Goal: Task Accomplishment & Management: Complete application form

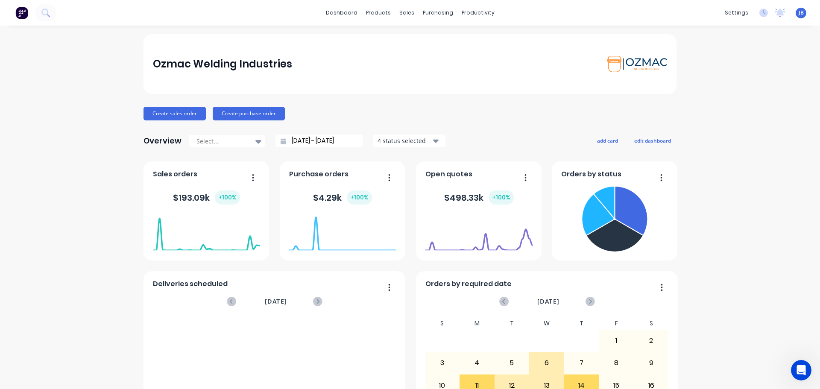
click at [22, 9] on img at bounding box center [21, 12] width 13 height 13
click at [178, 113] on button "Create sales order" at bounding box center [175, 114] width 62 height 14
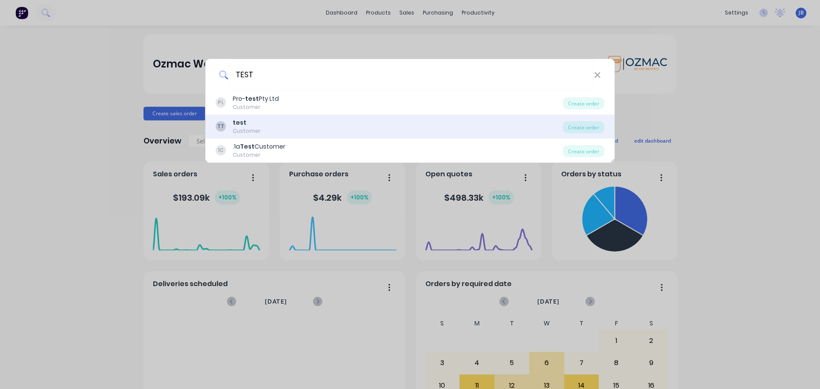
type input "TEST"
click at [264, 125] on div "TT test Customer" at bounding box center [389, 126] width 347 height 17
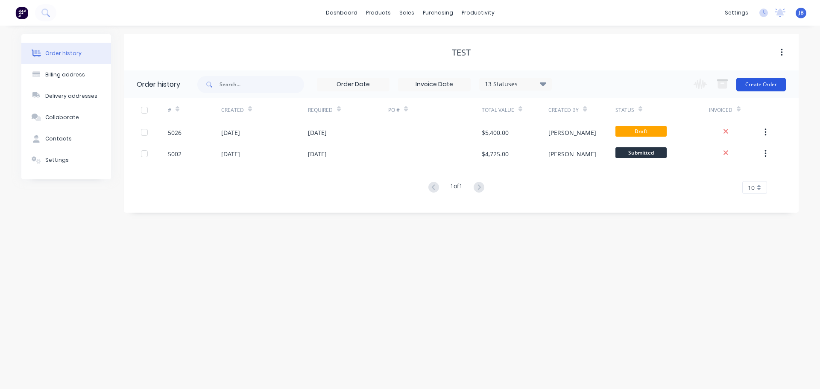
click at [766, 89] on button "Create Order" at bounding box center [762, 85] width 50 height 14
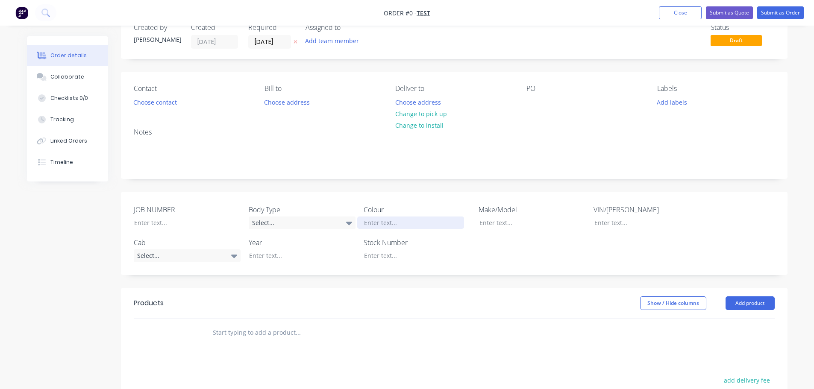
scroll to position [43, 0]
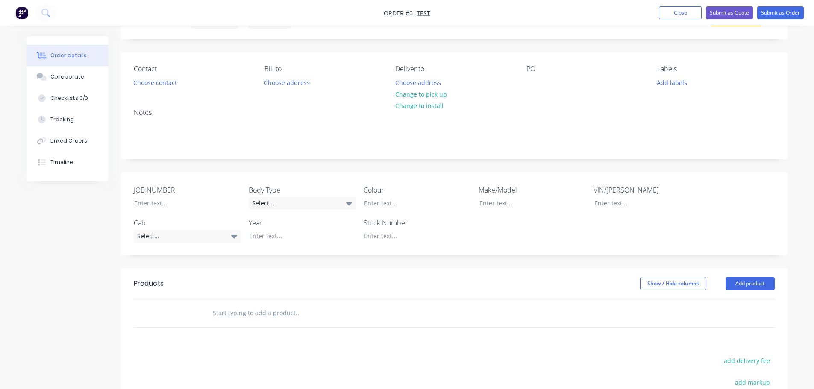
click at [173, 189] on label "JOB NUMBER" at bounding box center [187, 190] width 107 height 10
click at [320, 203] on div "Select..." at bounding box center [302, 203] width 107 height 13
click at [205, 237] on div "Order details Collaborate Checklists 0/0 Tracking Linked Orders Timeline Order …" at bounding box center [407, 270] width 778 height 552
click at [208, 235] on div "Select..." at bounding box center [187, 236] width 107 height 13
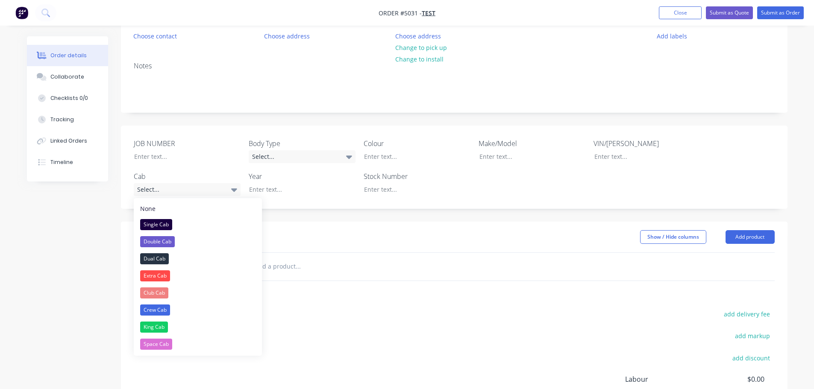
scroll to position [199, 0]
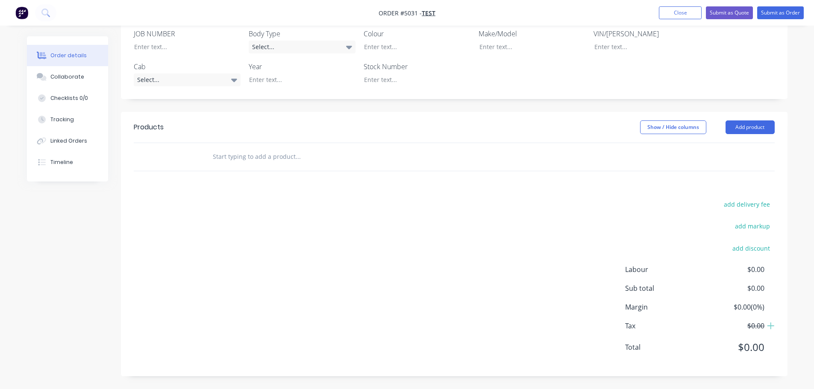
click at [359, 116] on header "Products Show / Hide columns Add product" at bounding box center [454, 127] width 666 height 31
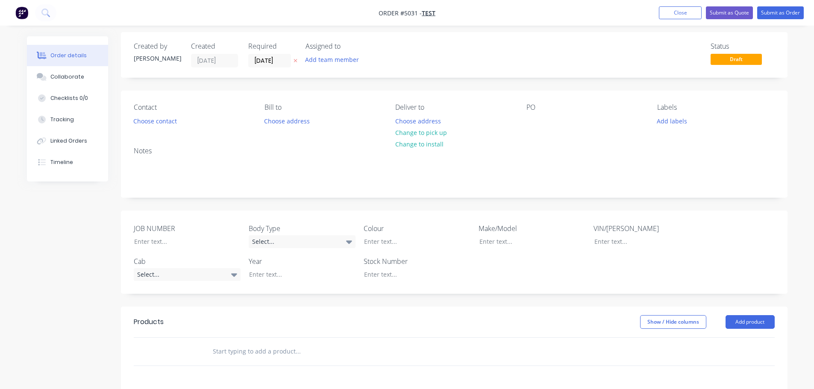
scroll to position [0, 0]
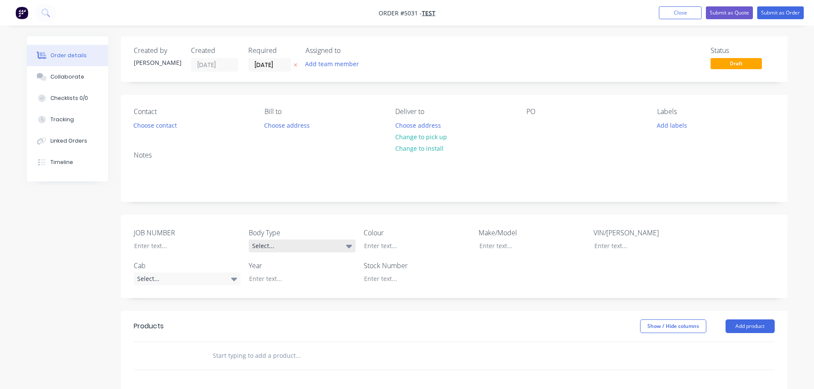
click at [299, 248] on div "Select..." at bounding box center [302, 246] width 107 height 13
click at [288, 283] on div "Cab Chassis" at bounding box center [273, 281] width 36 height 11
click at [194, 276] on div "Select..." at bounding box center [187, 278] width 107 height 13
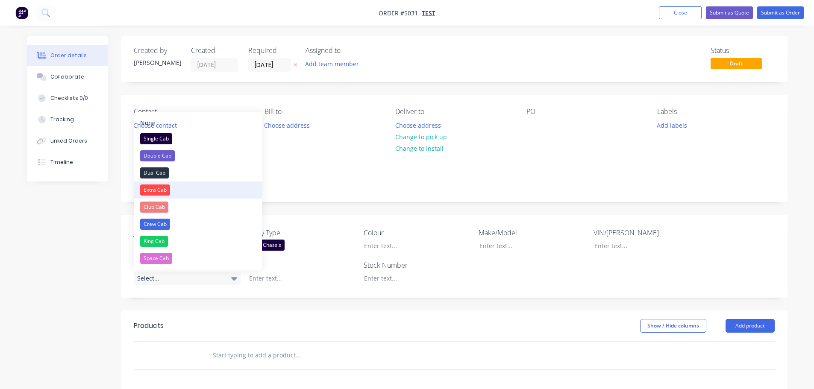
click at [173, 193] on button "Extra Cab" at bounding box center [198, 190] width 128 height 17
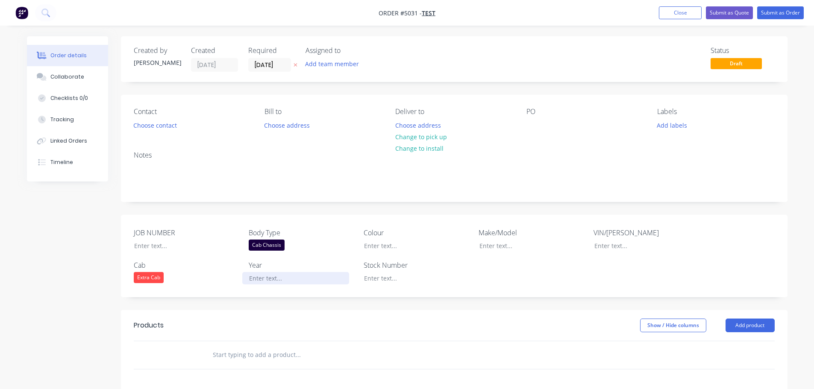
click at [261, 275] on div at bounding box center [295, 278] width 107 height 12
click at [394, 243] on div at bounding box center [410, 246] width 107 height 12
click at [508, 249] on div at bounding box center [526, 246] width 107 height 12
click at [548, 280] on div "JOB NUMBER Body Type Cab Chassis Colour Make/Model TOYOTA HILUX VIN/Rego Cab Ex…" at bounding box center [454, 256] width 666 height 82
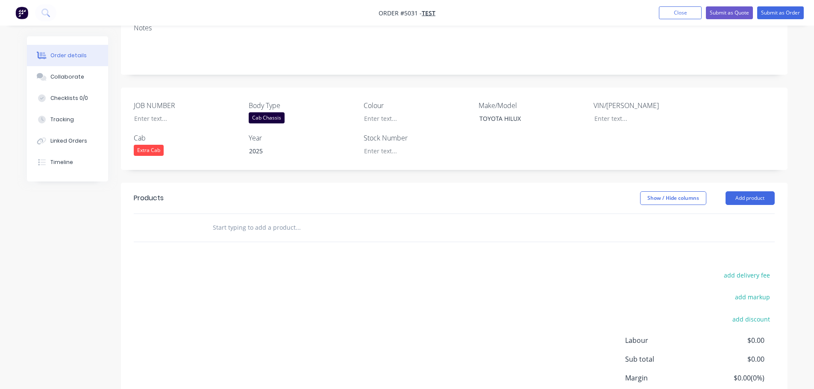
scroll to position [128, 0]
click at [324, 226] on input "text" at bounding box center [297, 226] width 171 height 17
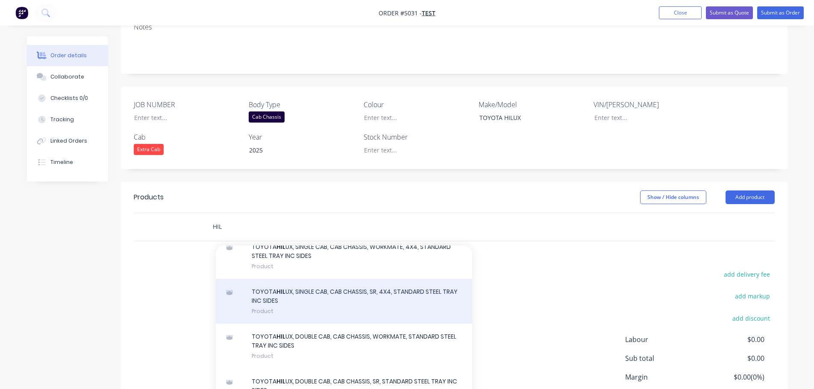
type input "HIL"
click at [311, 295] on div "TOYOTA HIL UX, SINGLE CAB, CAB CHASSIS, SR, 4X4, STANDARD STEEL TRAY INC SIDES …" at bounding box center [344, 301] width 256 height 45
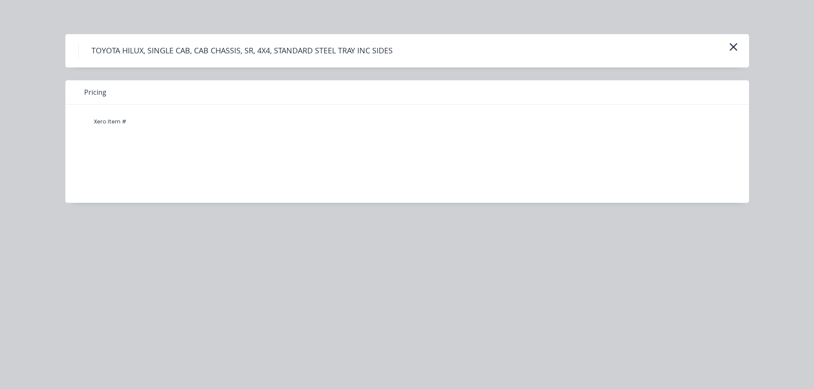
drag, startPoint x: 241, startPoint y: 169, endPoint x: 177, endPoint y: 164, distance: 64.3
click at [241, 169] on div "Xero Item #" at bounding box center [400, 147] width 671 height 85
click at [173, 164] on div "Xero Item #" at bounding box center [400, 147] width 671 height 85
drag, startPoint x: 120, startPoint y: 129, endPoint x: 117, endPoint y: 123, distance: 6.4
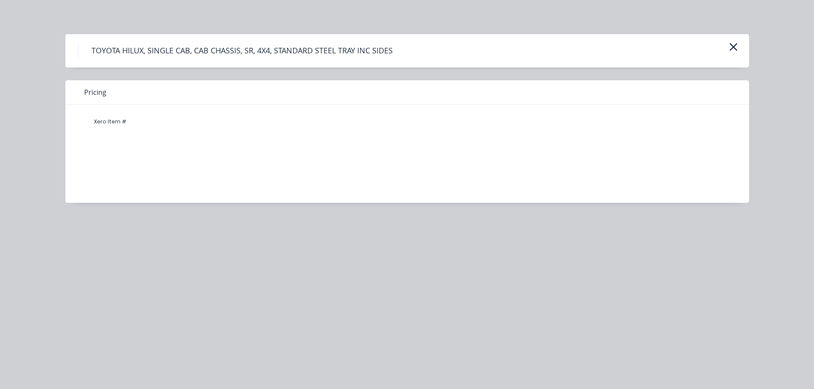
click at [119, 127] on div "Xero Item #" at bounding box center [110, 121] width 51 height 17
drag, startPoint x: 116, startPoint y: 117, endPoint x: 131, endPoint y: 114, distance: 15.2
click at [123, 114] on div "Xero Item #" at bounding box center [110, 121] width 51 height 17
click at [132, 112] on div "Xero Item #" at bounding box center [400, 147] width 671 height 85
drag, startPoint x: 96, startPoint y: 94, endPoint x: 136, endPoint y: 95, distance: 40.2
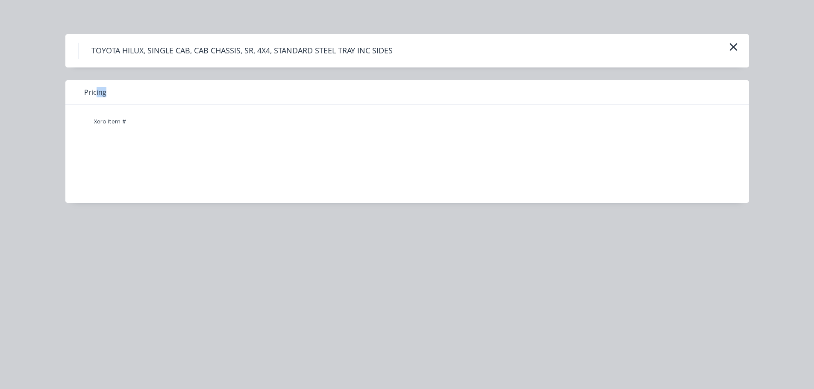
click at [136, 95] on div "Pricing" at bounding box center [407, 92] width 684 height 24
click at [0, 0] on span "Web search" at bounding box center [0, 0] width 0 height 0
click at [742, 46] on div "TOYOTA HILUX, SINGLE CAB, CAB CHASSIS, SR, 4X4, STANDARD STEEL TRAY INC SIDES" at bounding box center [407, 50] width 684 height 33
click at [731, 46] on icon "button" at bounding box center [733, 47] width 9 height 12
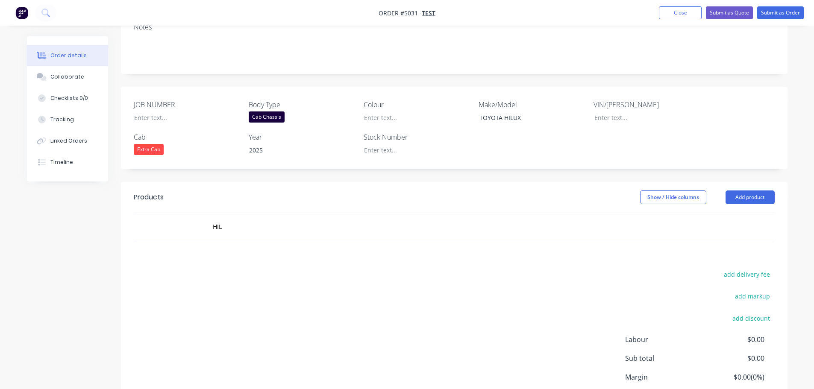
click at [389, 198] on div "Show / Hide columns Add product" at bounding box center [522, 198] width 505 height 14
click at [246, 230] on input "HIL" at bounding box center [297, 226] width 171 height 17
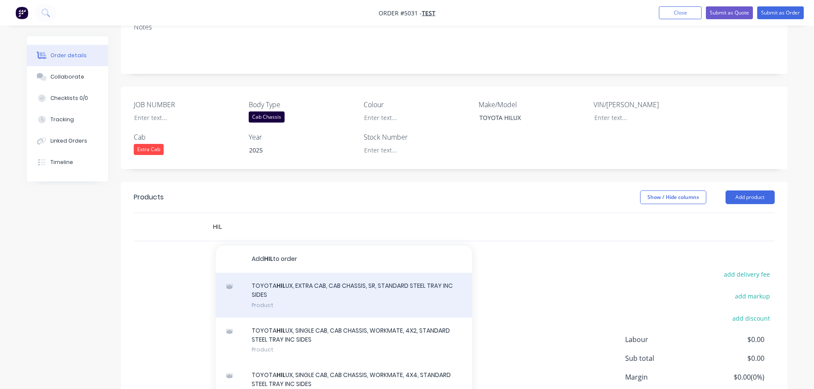
click at [291, 304] on div "TOYOTA HIL UX, EXTRA CAB, CAB CHASSIS, SR, STANDARD STEEL TRAY INC SIDES Product" at bounding box center [344, 295] width 256 height 45
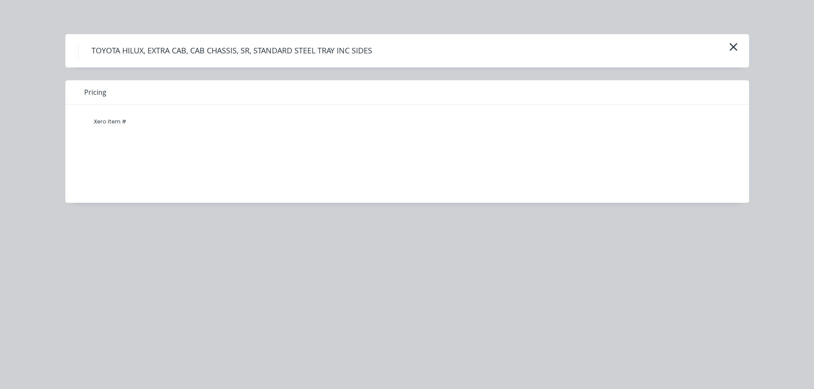
click at [273, 45] on h4 "TOYOTA HILUX, EXTRA CAB, CAB CHASSIS, SR, STANDARD STEEL TRAY INC SIDES" at bounding box center [231, 51] width 307 height 16
click at [274, 47] on h4 "TOYOTA HILUX, EXTRA CAB, CAB CHASSIS, SR, STANDARD STEEL TRAY INC SIDES" at bounding box center [231, 51] width 307 height 16
drag, startPoint x: 193, startPoint y: 172, endPoint x: 132, endPoint y: 147, distance: 66.1
click at [192, 172] on div "Xero Item #" at bounding box center [400, 147] width 671 height 85
drag, startPoint x: 117, startPoint y: 144, endPoint x: 103, endPoint y: 124, distance: 24.2
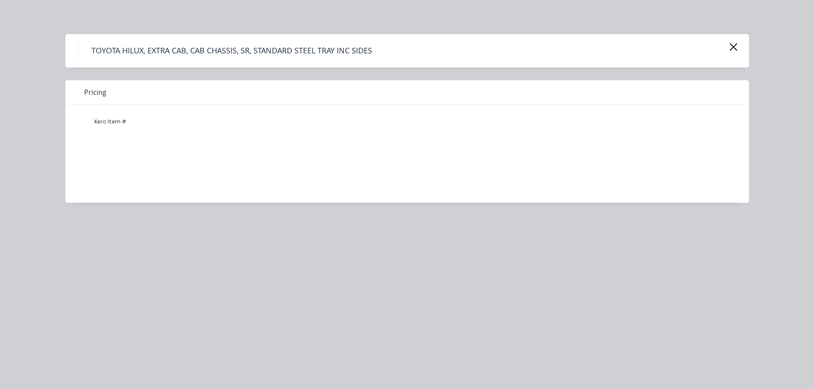
click at [117, 143] on div "Xero Item #" at bounding box center [400, 147] width 671 height 85
click at [99, 103] on div "Pricing Xero Item #" at bounding box center [407, 141] width 684 height 123
click at [737, 50] on icon "button" at bounding box center [733, 47] width 8 height 8
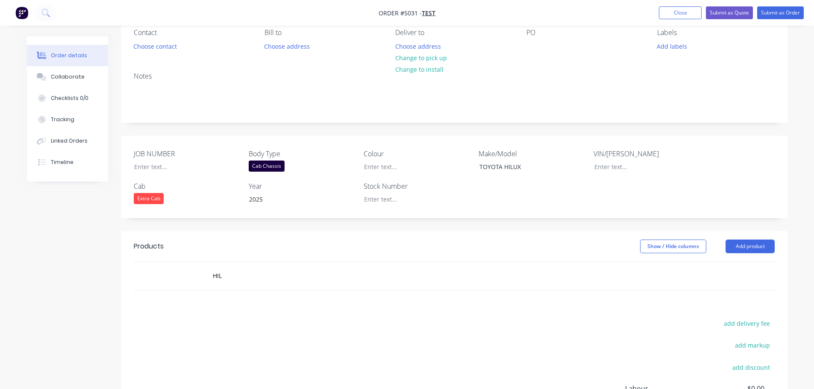
scroll to position [0, 0]
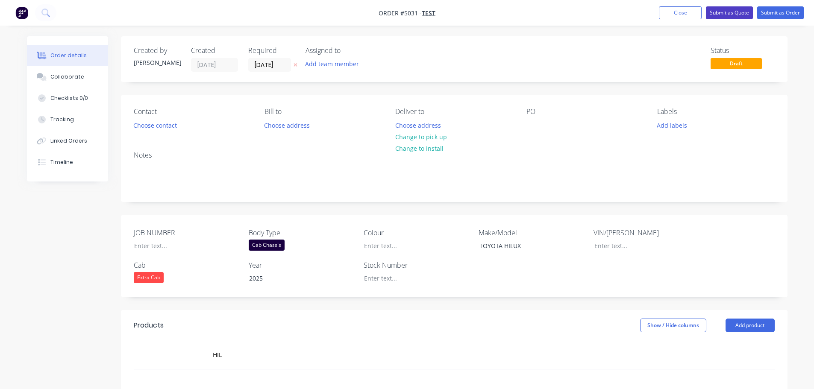
click at [712, 18] on button "Submit as Quote" at bounding box center [729, 12] width 47 height 13
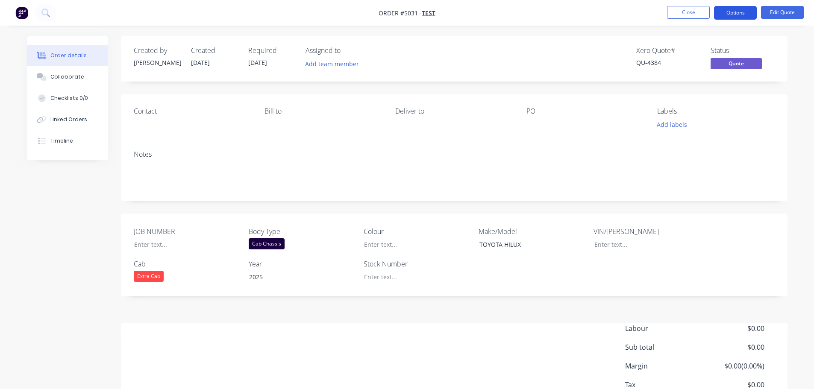
click at [728, 15] on button "Options" at bounding box center [735, 13] width 43 height 14
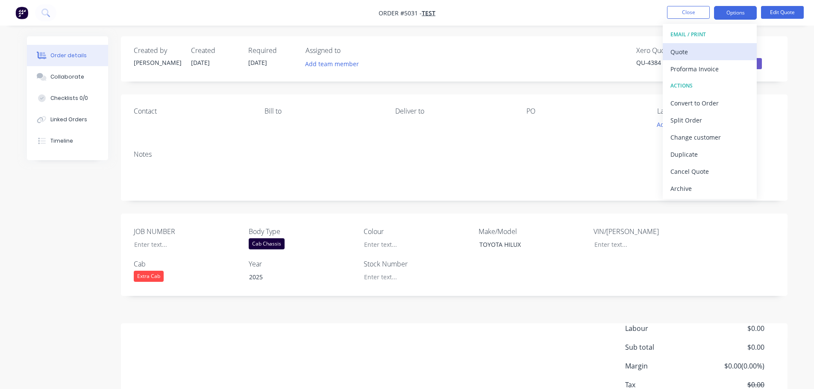
click at [694, 54] on div "Quote" at bounding box center [709, 52] width 79 height 12
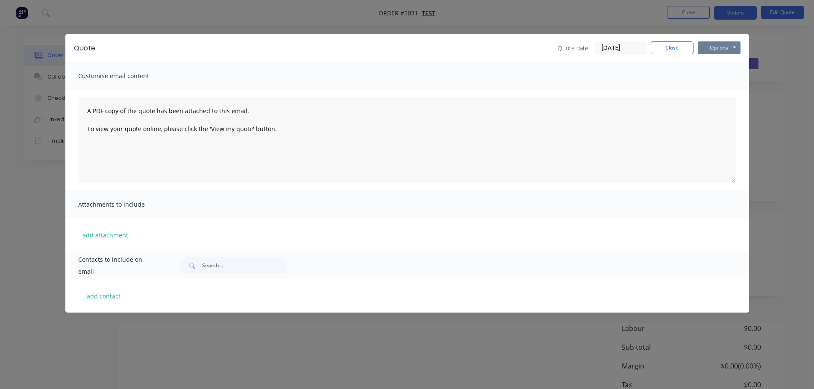
click at [719, 49] on button "Options" at bounding box center [719, 47] width 43 height 13
click at [712, 63] on button "Preview" at bounding box center [725, 63] width 55 height 14
click at [679, 48] on button "Close" at bounding box center [672, 47] width 43 height 13
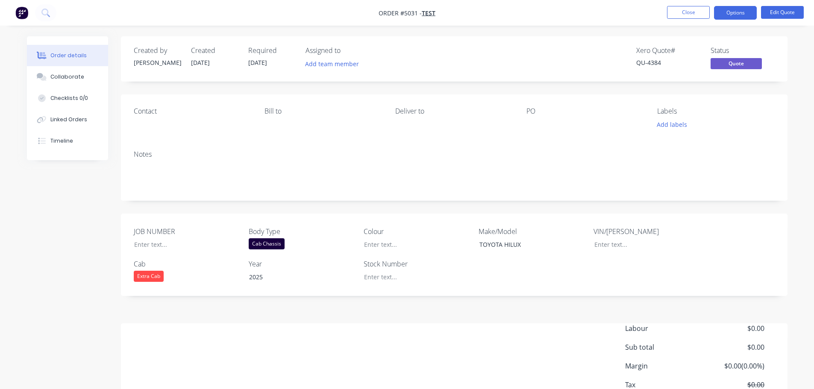
click at [675, 29] on div "Order details Collaborate Checklists 0/0 Linked Orders Timeline Order details C…" at bounding box center [407, 224] width 814 height 448
click at [741, 11] on button "Options" at bounding box center [735, 13] width 43 height 14
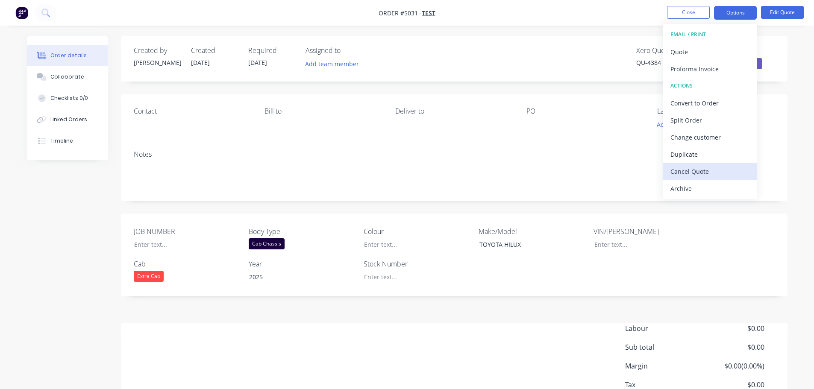
click at [690, 169] on div "Cancel Quote" at bounding box center [709, 171] width 79 height 12
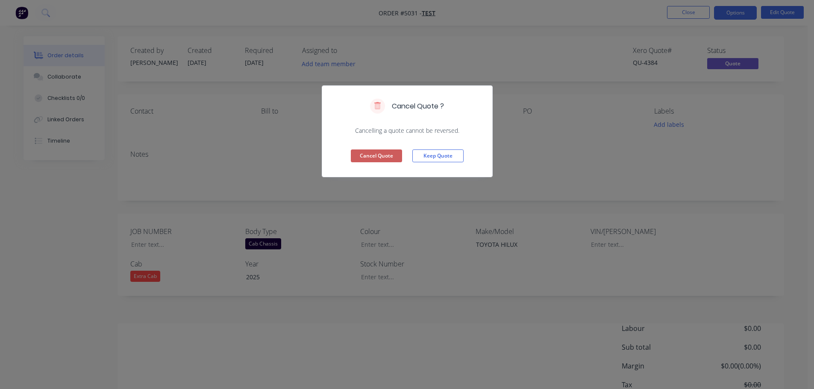
click at [380, 154] on button "Cancel Quote" at bounding box center [376, 156] width 51 height 13
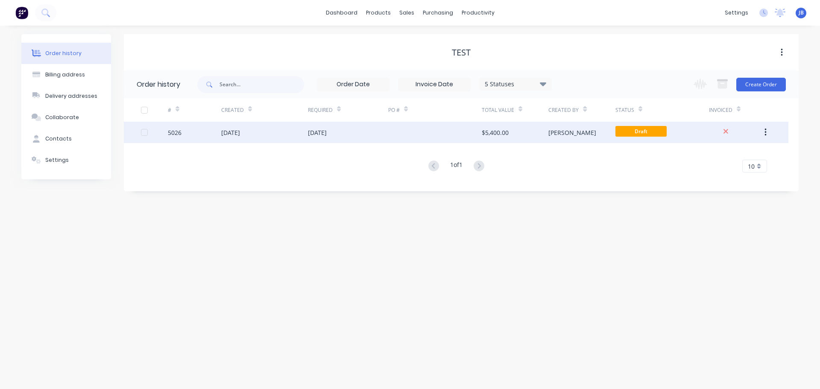
click at [415, 134] on div at bounding box center [435, 132] width 94 height 21
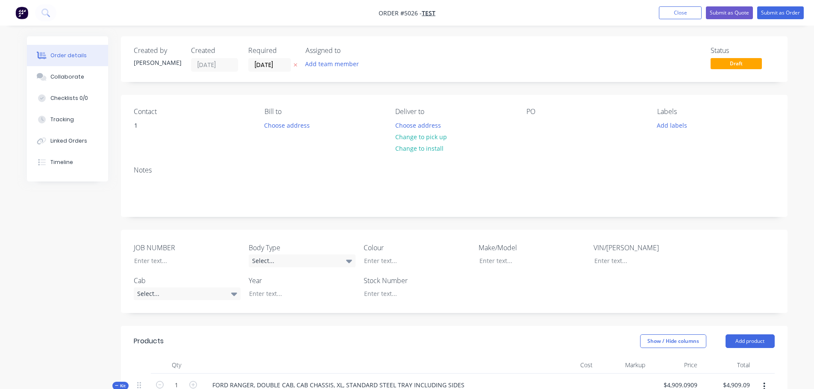
click at [585, 92] on div "Created by Jason Created 14/08/25 Required 14/08/25 Assigned to Add team member…" at bounding box center [454, 354] width 666 height 637
click at [738, 62] on span "Draft" at bounding box center [735, 63] width 51 height 11
click at [22, 12] on img "button" at bounding box center [21, 12] width 13 height 13
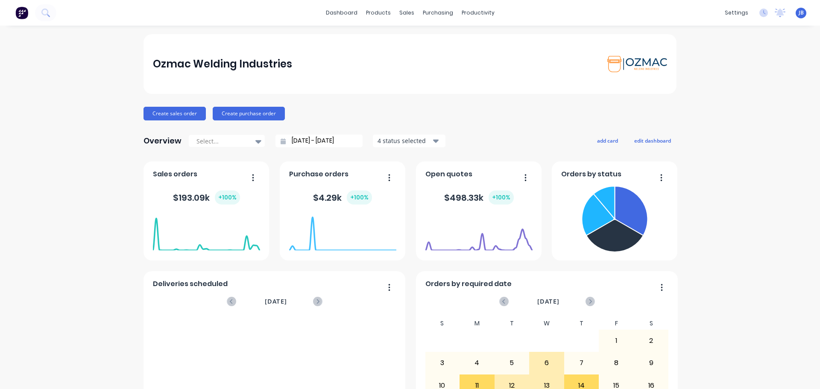
click at [357, 97] on div "Ozmac Welding Industries Create sales order Create purchase order Overview Sele…" at bounding box center [410, 257] width 533 height 446
click at [405, 117] on div "Create sales order Create purchase order" at bounding box center [410, 114] width 533 height 14
click at [390, 112] on div "Create sales order Create purchase order" at bounding box center [410, 114] width 533 height 14
